Goal: Transaction & Acquisition: Purchase product/service

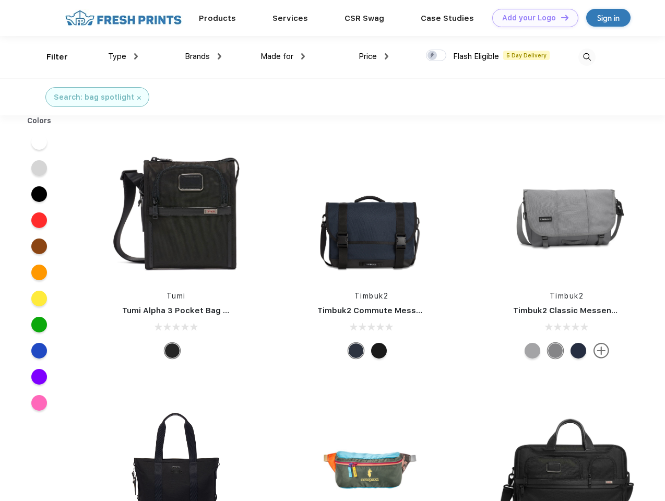
scroll to position [1, 0]
click at [531, 18] on link "Add your Logo Design Tool" at bounding box center [535, 18] width 86 height 18
click at [0, 0] on div "Design Tool" at bounding box center [0, 0] width 0 height 0
click at [560, 17] on link "Add your Logo Design Tool" at bounding box center [535, 18] width 86 height 18
click at [50, 57] on div "Filter" at bounding box center [56, 57] width 21 height 12
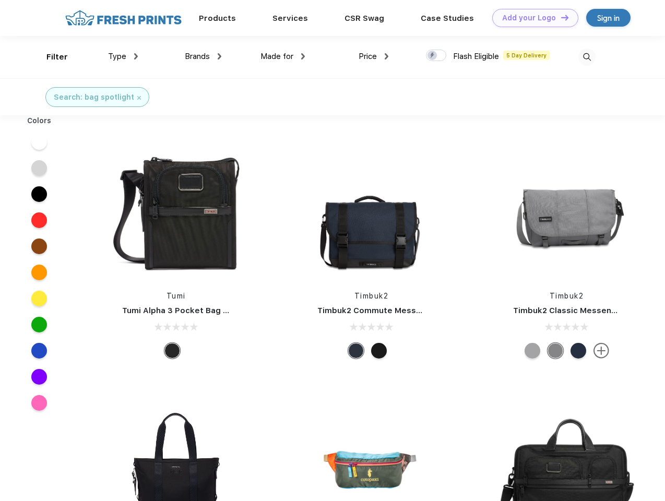
click at [123, 56] on span "Type" at bounding box center [117, 56] width 18 height 9
click at [203, 56] on span "Brands" at bounding box center [197, 56] width 25 height 9
click at [283, 56] on span "Made for" at bounding box center [277, 56] width 33 height 9
click at [374, 56] on span "Price" at bounding box center [368, 56] width 18 height 9
click at [436, 56] on div at bounding box center [436, 55] width 20 height 11
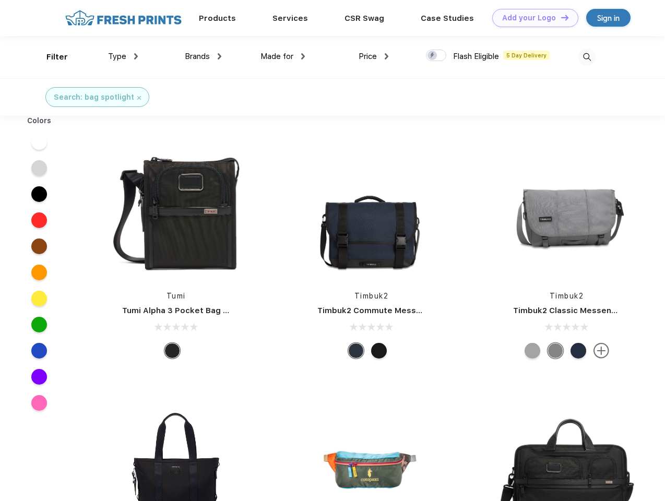
click at [433, 56] on input "checkbox" at bounding box center [429, 52] width 7 height 7
click at [587, 57] on img at bounding box center [586, 57] width 17 height 17
